Goal: Check status: Check status

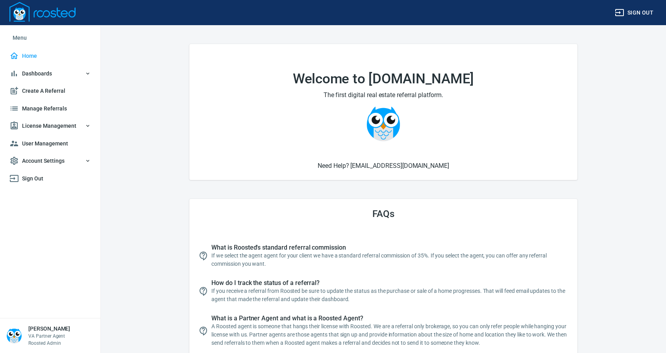
click at [41, 125] on span "License Management" at bounding box center [49, 126] width 81 height 10
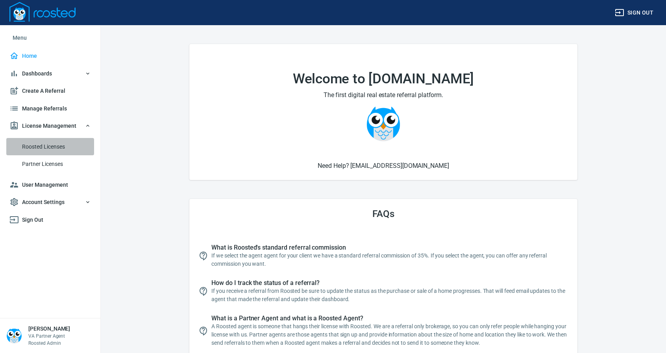
click at [40, 146] on span "Roosted Licenses" at bounding box center [56, 147] width 69 height 10
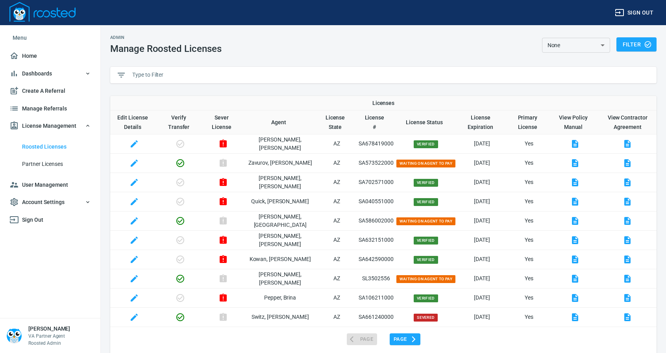
click at [168, 76] on input "text" at bounding box center [391, 75] width 518 height 12
paste input "SA678370000"
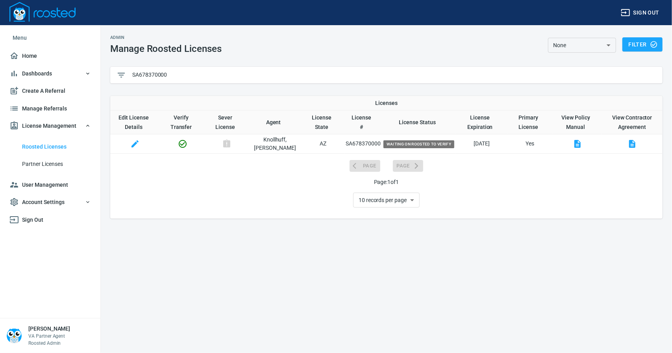
type input "SA678370000"
click at [185, 143] on icon "button" at bounding box center [182, 143] width 9 height 9
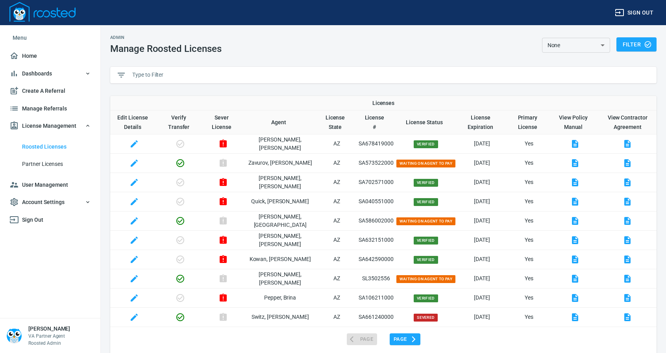
click at [180, 74] on input "text" at bounding box center [391, 75] width 518 height 12
paste input "SA678370000"
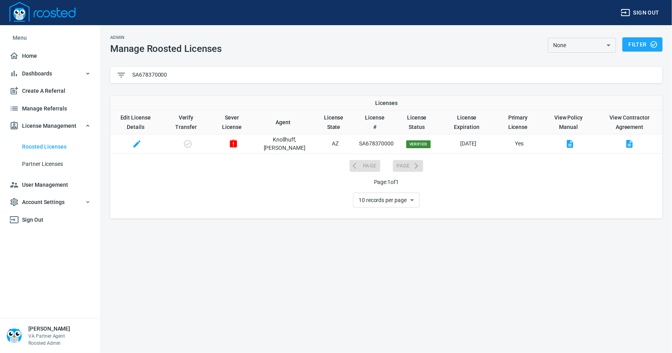
type input "SA678370000"
